Goal: Task Accomplishment & Management: Use online tool/utility

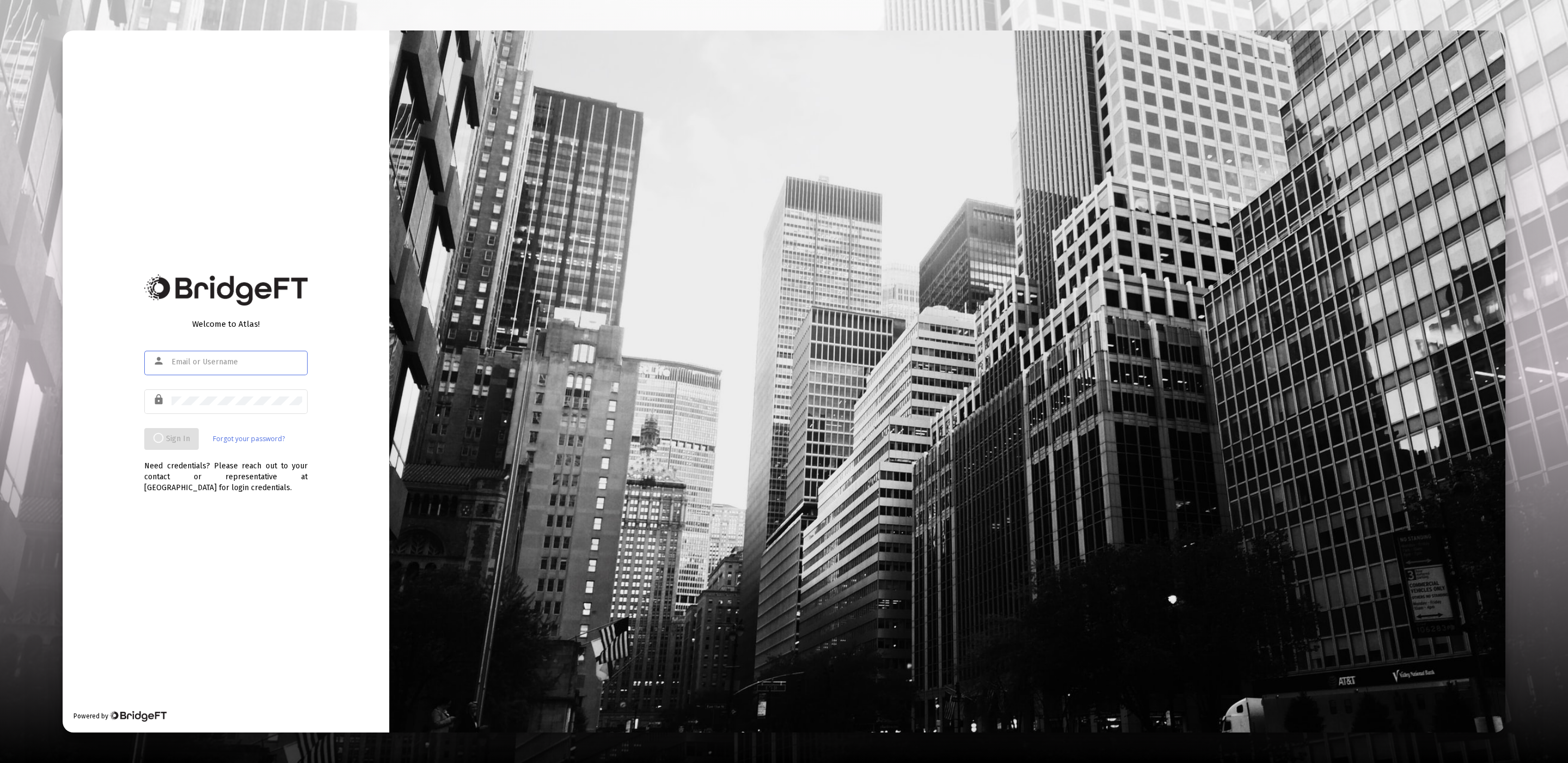
type input "[EMAIL_ADDRESS][DOMAIN_NAME]"
click at [320, 399] on div "Welcome to Atlas! person [EMAIL_ADDRESS][DOMAIN_NAME] lock Sign In Forgot your …" at bounding box center [226, 381] width 327 height 702
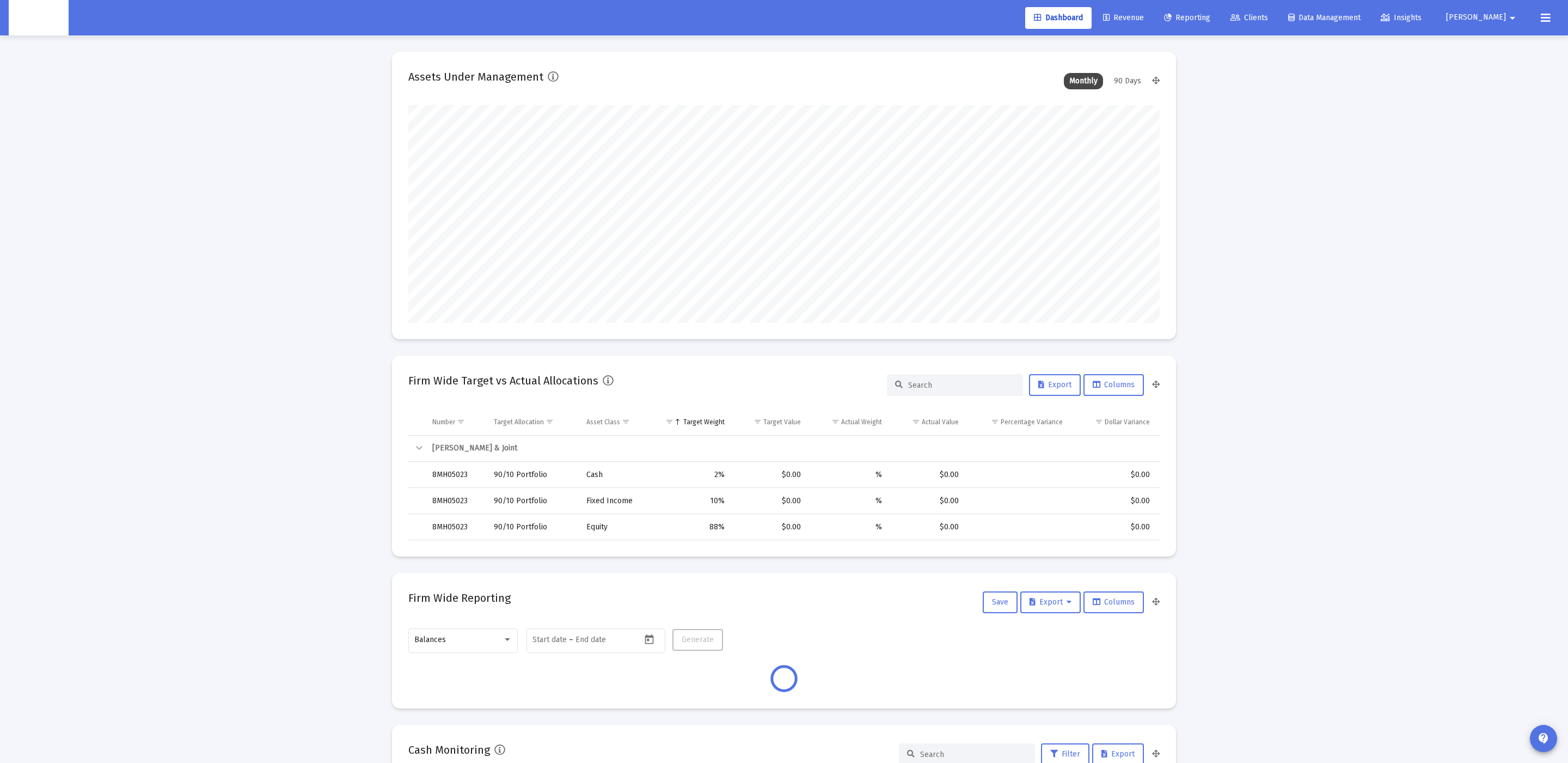
scroll to position [217, 405]
click at [1268, 18] on span "Clients" at bounding box center [1249, 17] width 38 height 9
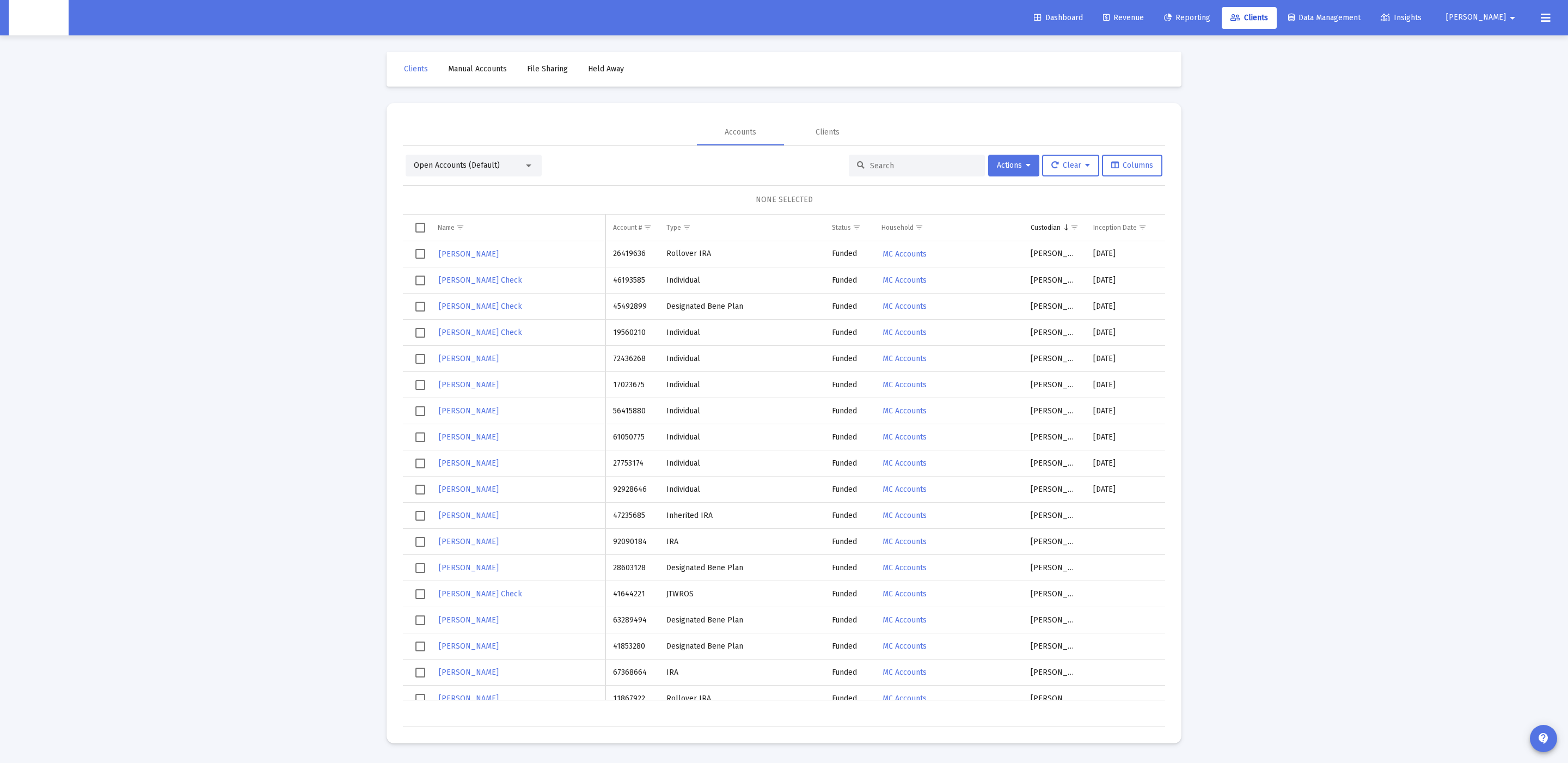
click at [532, 156] on div "Open Accounts (Default)" at bounding box center [474, 166] width 136 height 22
click at [508, 165] on div "Open Accounts (Default)" at bounding box center [469, 166] width 110 height 11
click at [447, 197] on span "Closed Accounts" at bounding box center [469, 189] width 111 height 23
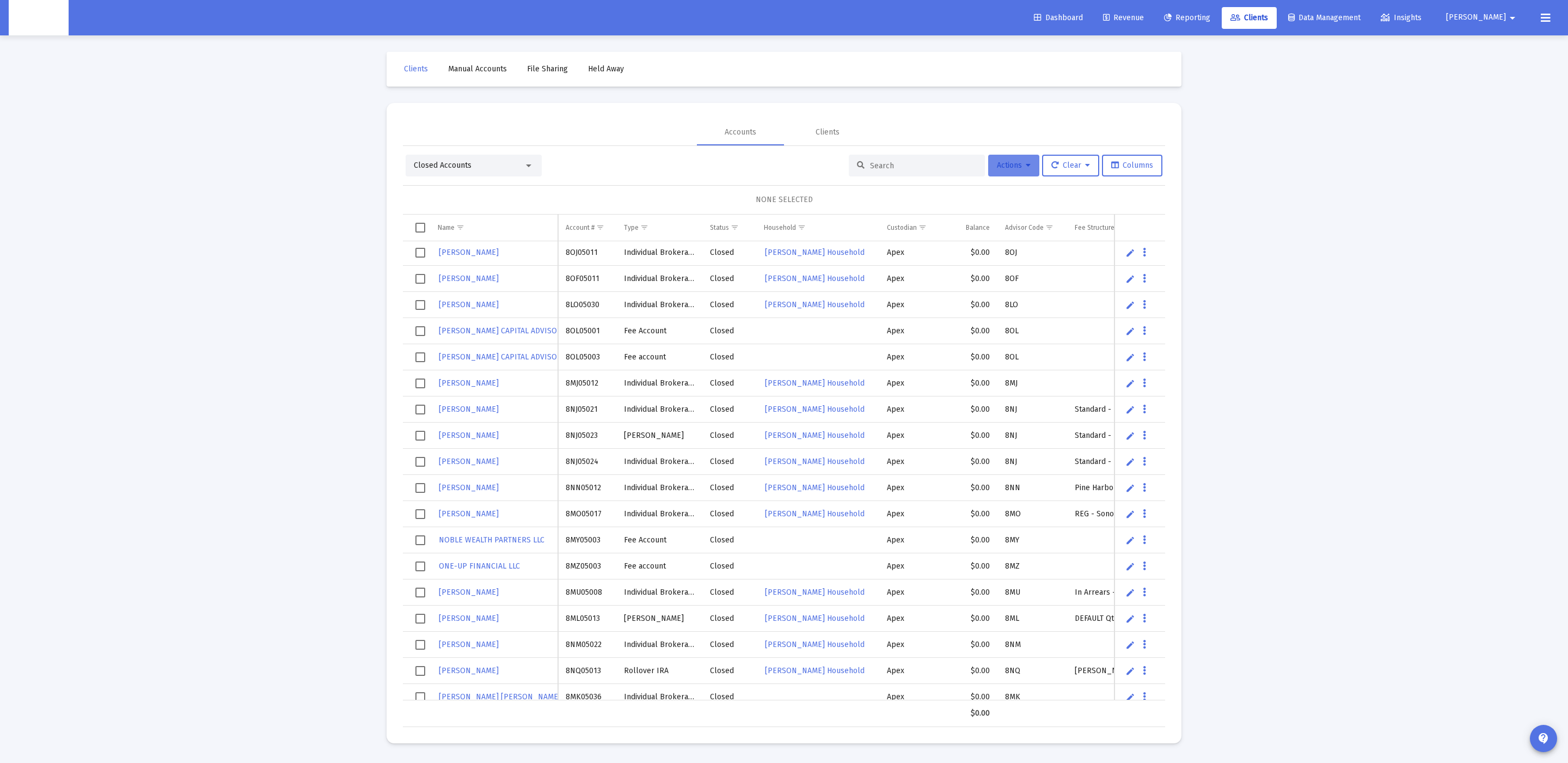
click at [1026, 169] on icon at bounding box center [1028, 166] width 5 height 8
click at [918, 121] on div at bounding box center [784, 381] width 1568 height 763
click at [921, 231] on span "Show filter options for column 'Custodian'" at bounding box center [922, 227] width 8 height 8
click at [920, 318] on div "Fidelity" at bounding box center [963, 314] width 98 height 26
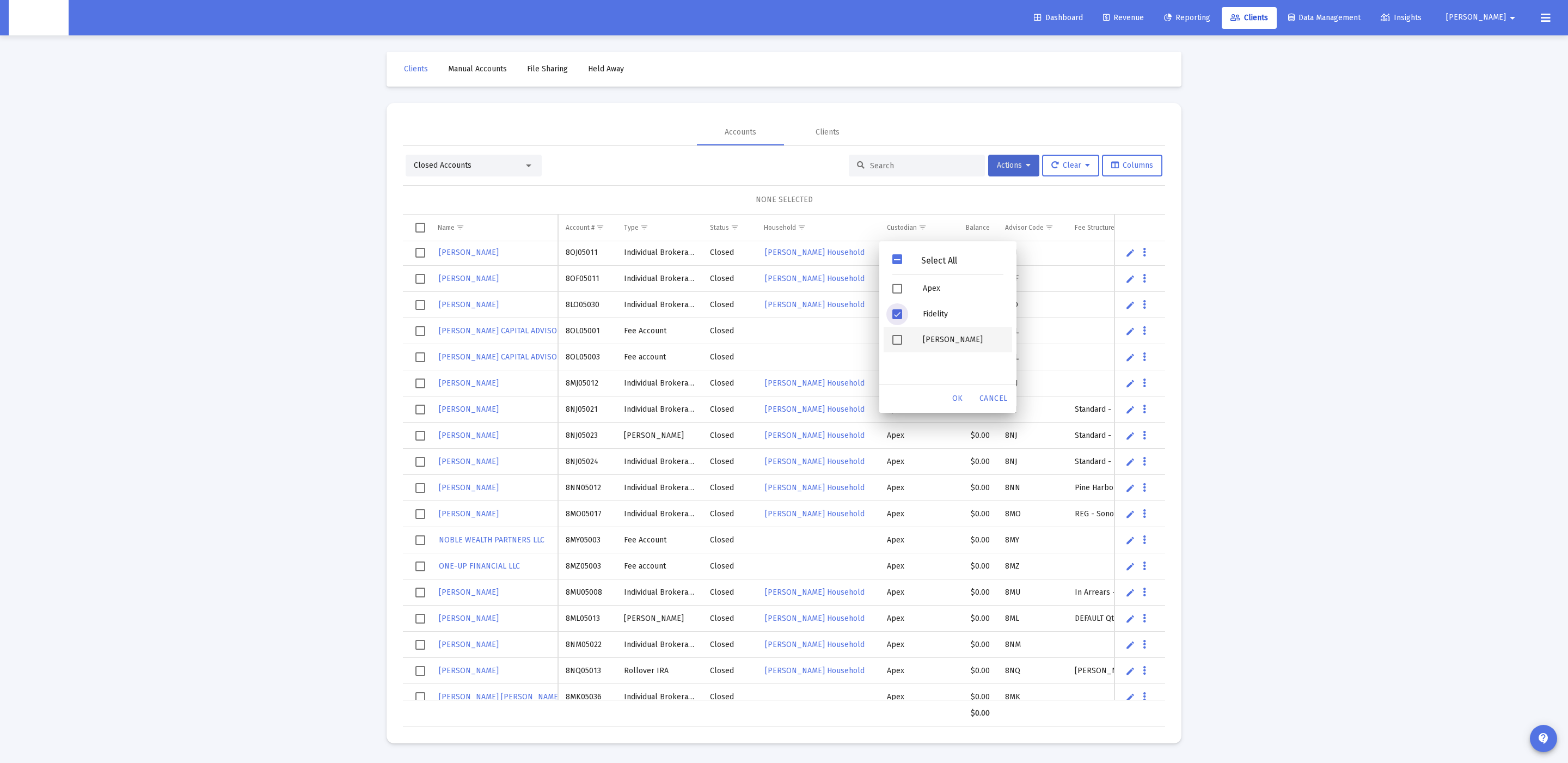
click at [921, 339] on div "[PERSON_NAME]" at bounding box center [963, 340] width 98 height 26
click at [965, 399] on div "OK" at bounding box center [957, 399] width 35 height 19
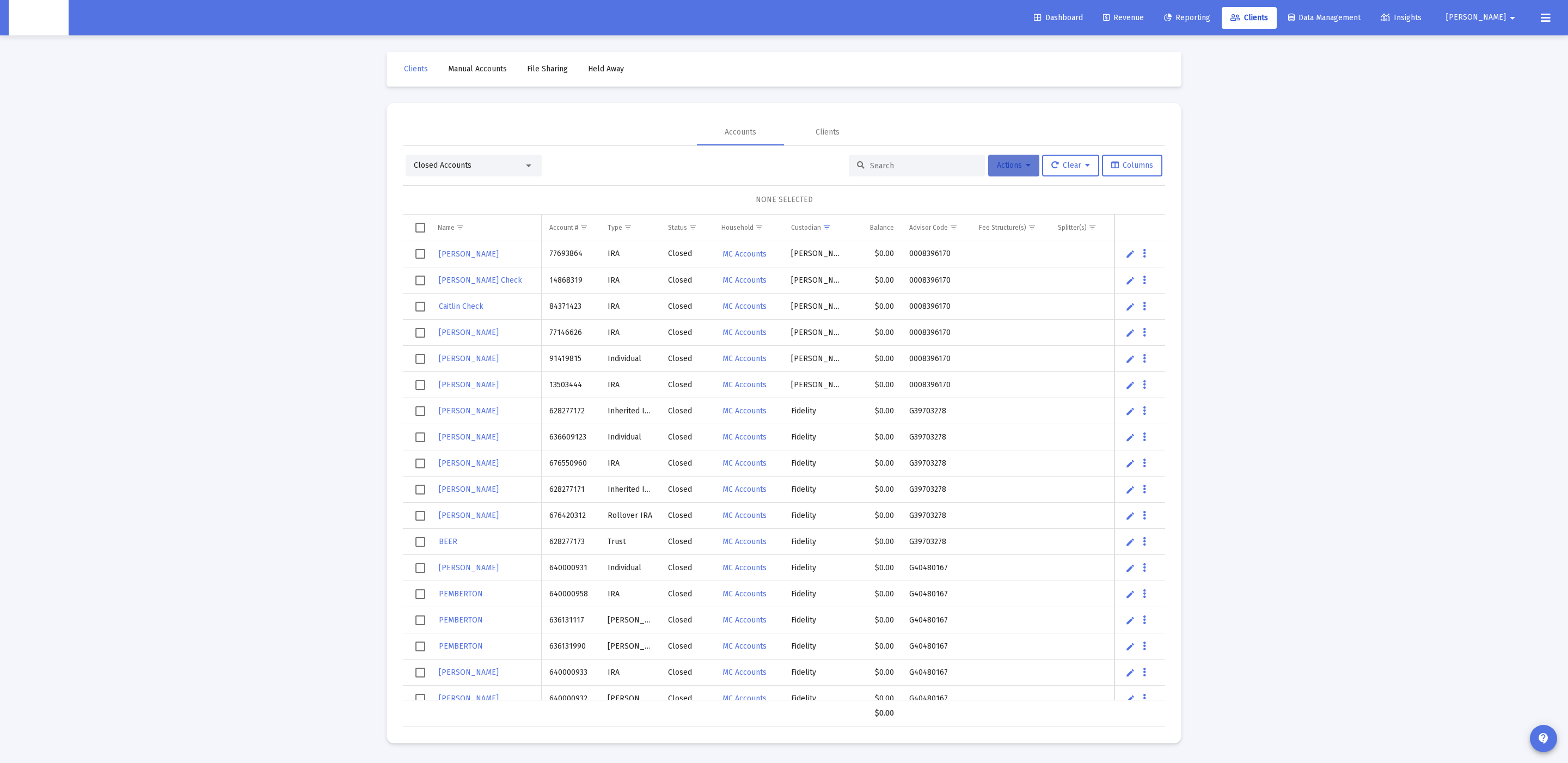
click at [1008, 166] on span "Actions" at bounding box center [1013, 165] width 33 height 9
click at [1127, 255] on button "Export All Rows" at bounding box center [1135, 246] width 74 height 26
